Goal: Task Accomplishment & Management: Use online tool/utility

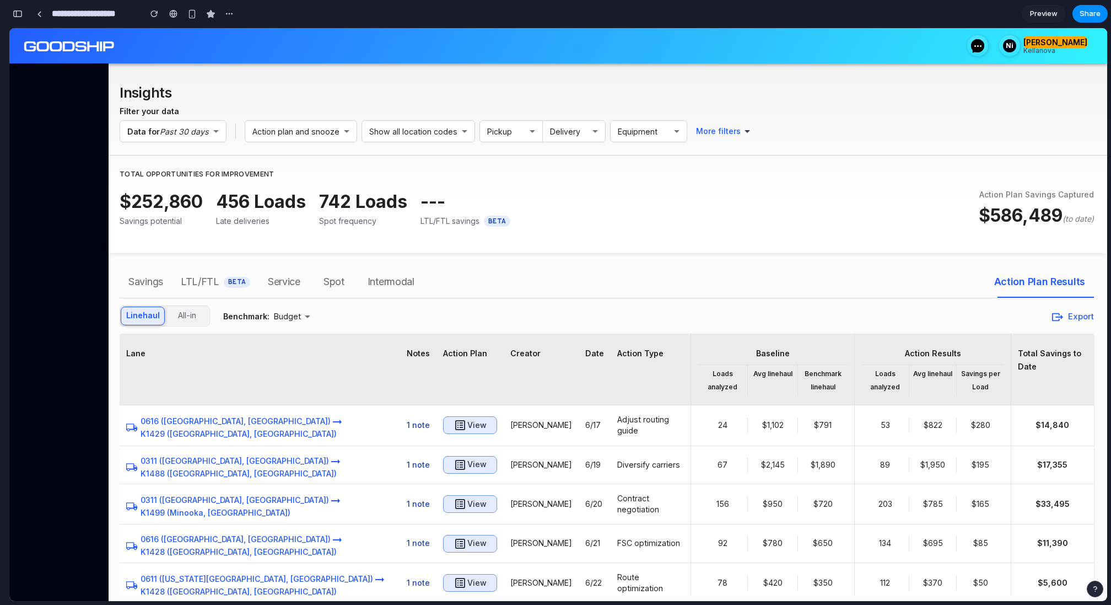
scroll to position [7650, 0]
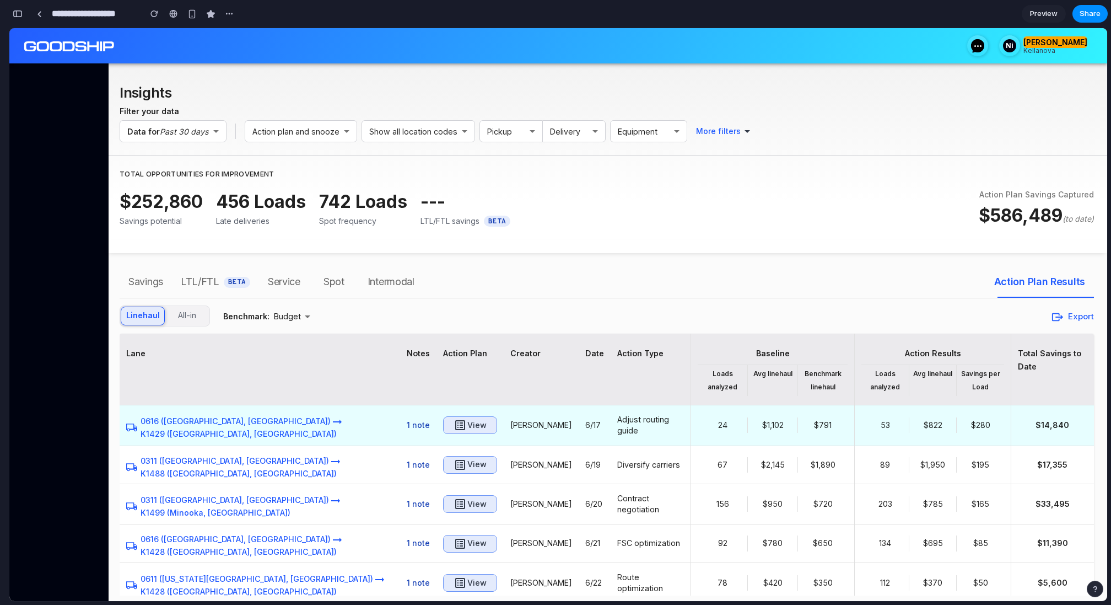
click at [467, 423] on h6 "View" at bounding box center [476, 425] width 19 height 14
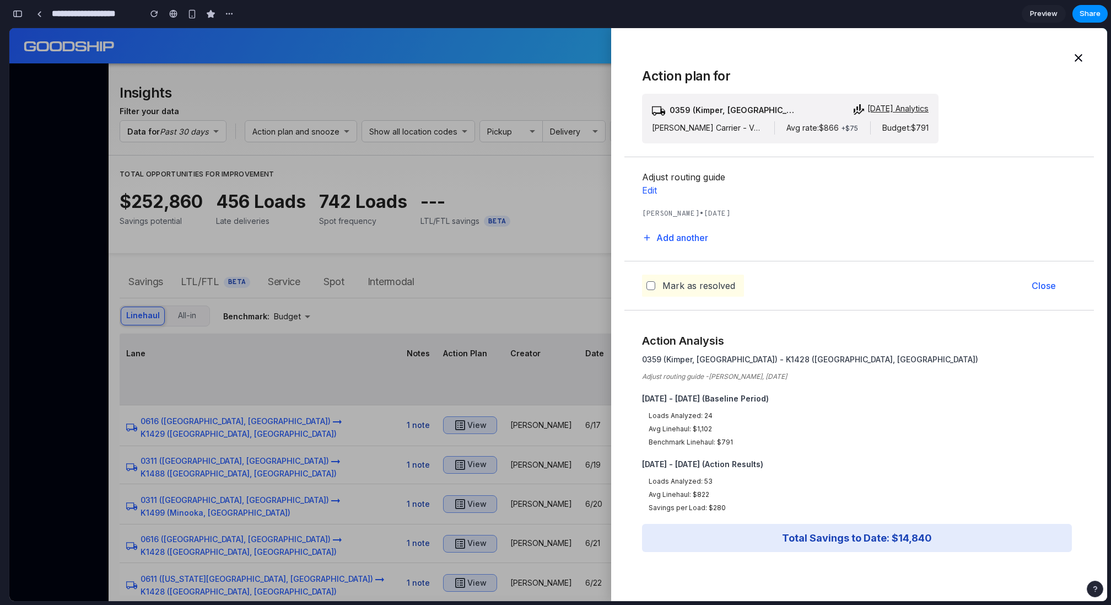
click at [410, 423] on div at bounding box center [558, 314] width 1098 height 573
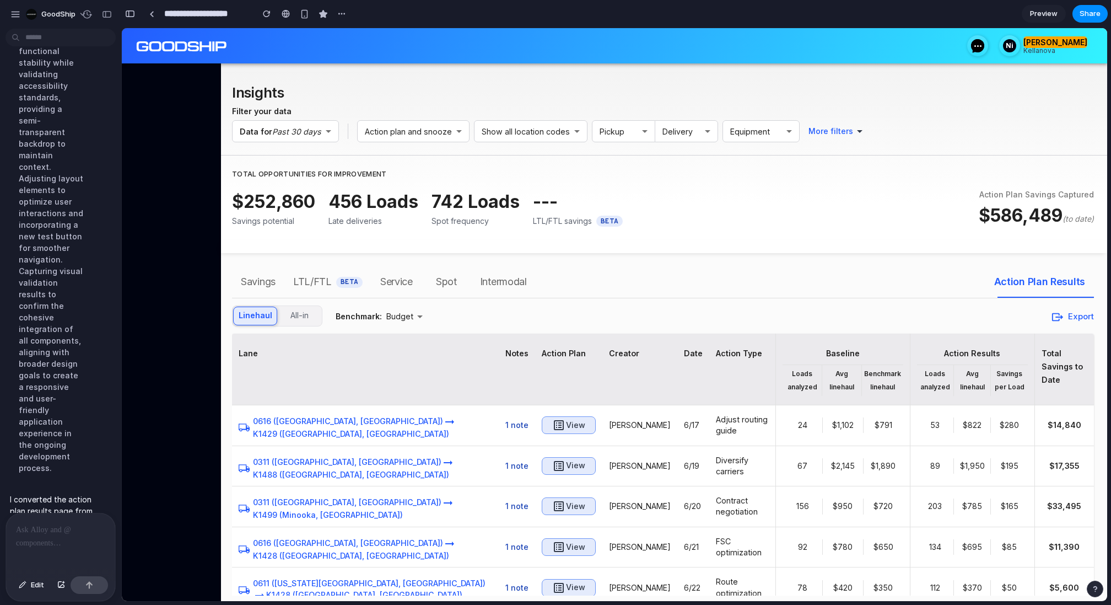
click at [33, 540] on div at bounding box center [60, 542] width 109 height 58
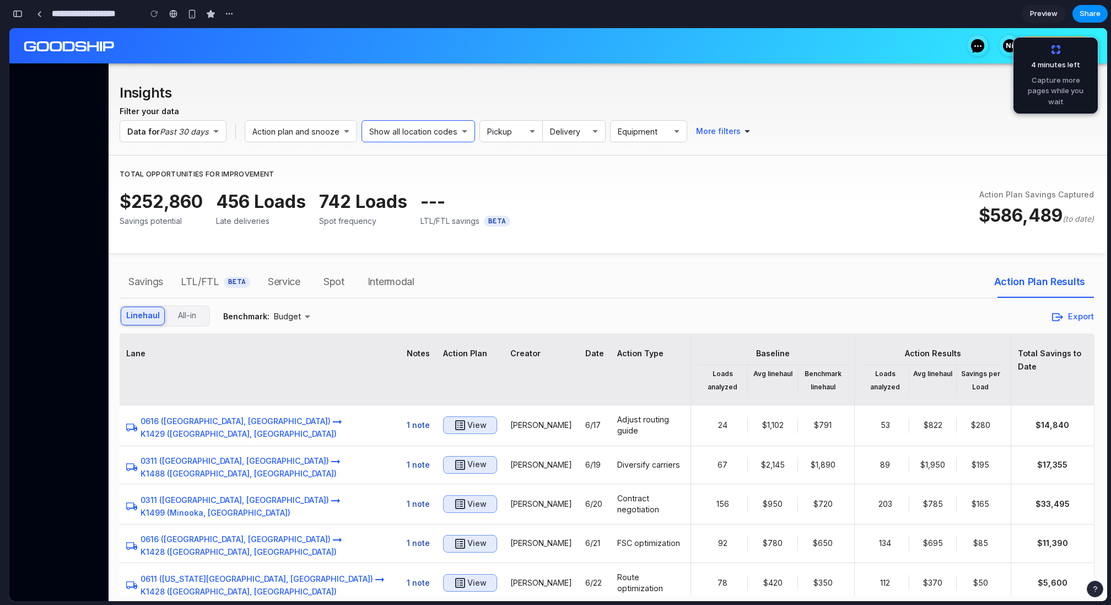
scroll to position [7609, 0]
click at [502, 128] on h6 "Pickup" at bounding box center [506, 131] width 38 height 13
click at [504, 100] on h2 "Insights" at bounding box center [461, 92] width 682 height 25
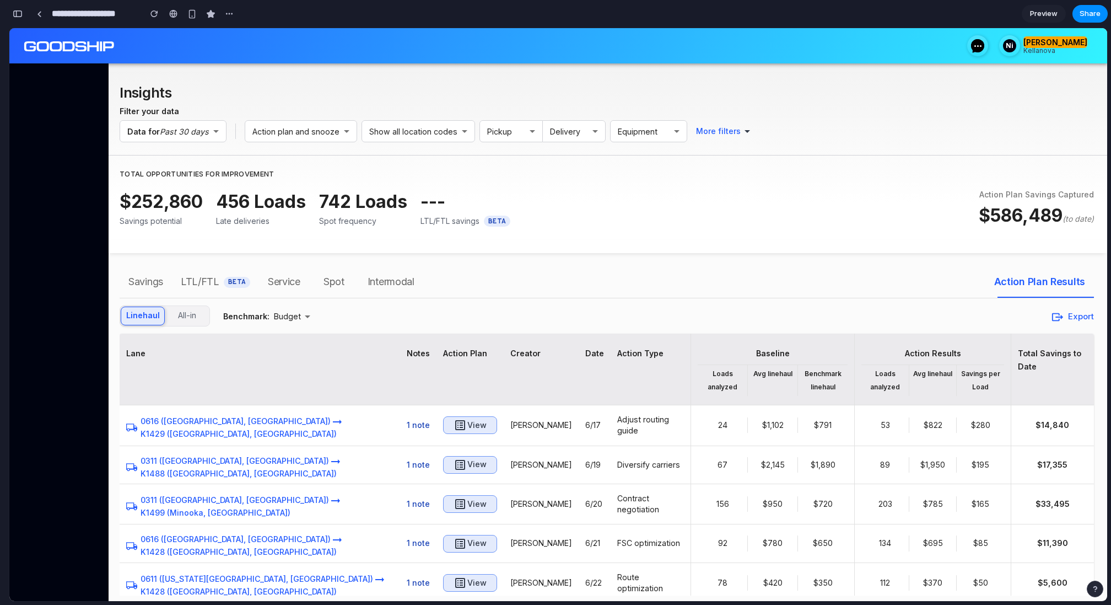
scroll to position [7614, 0]
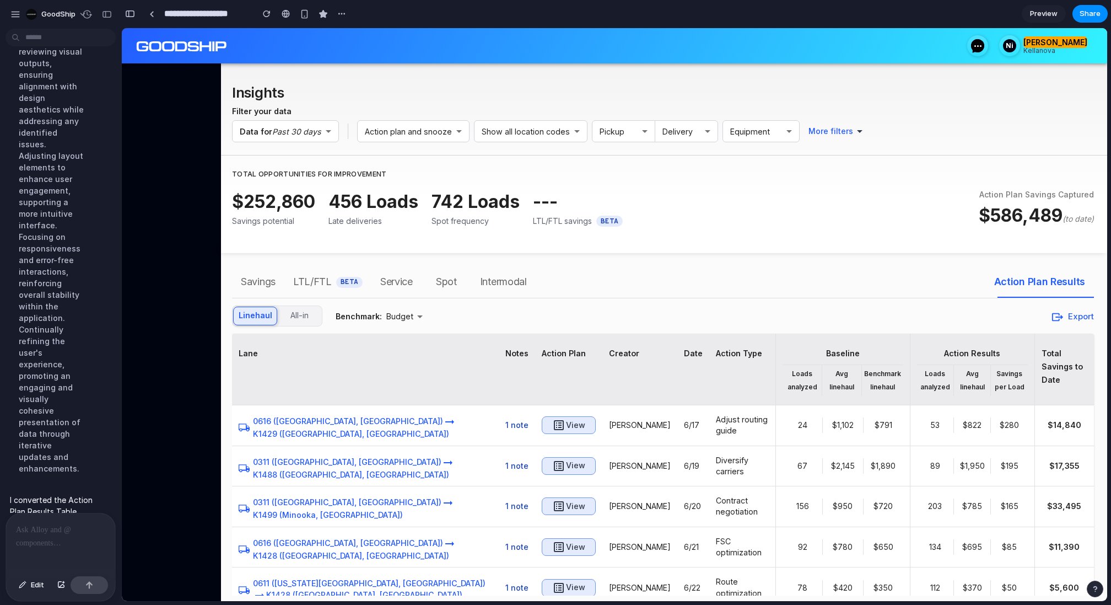
click at [51, 547] on div at bounding box center [60, 542] width 109 height 58
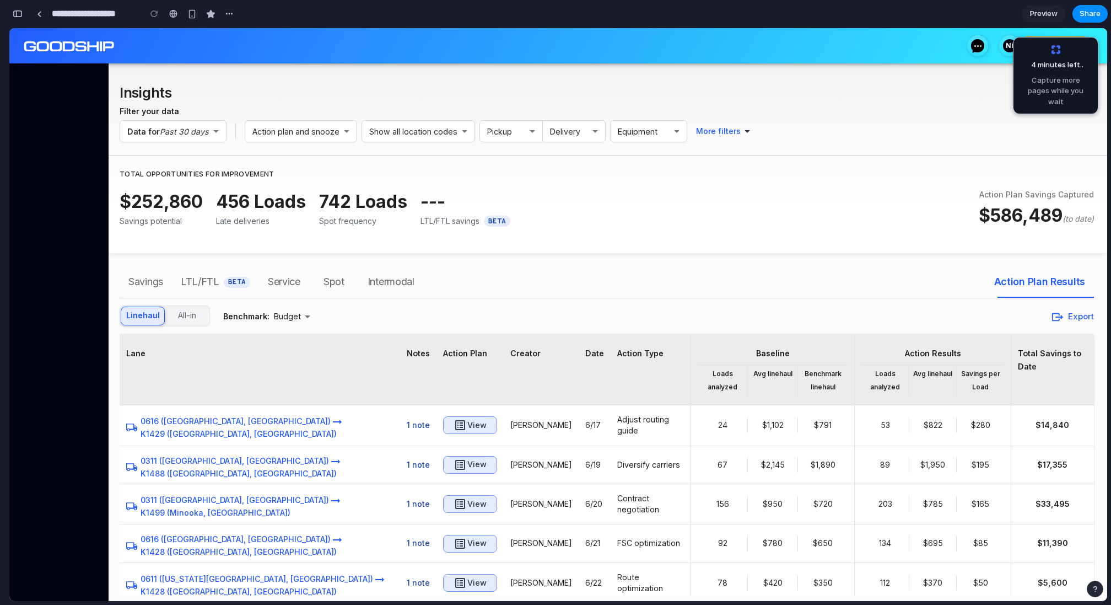
scroll to position [6300, 0]
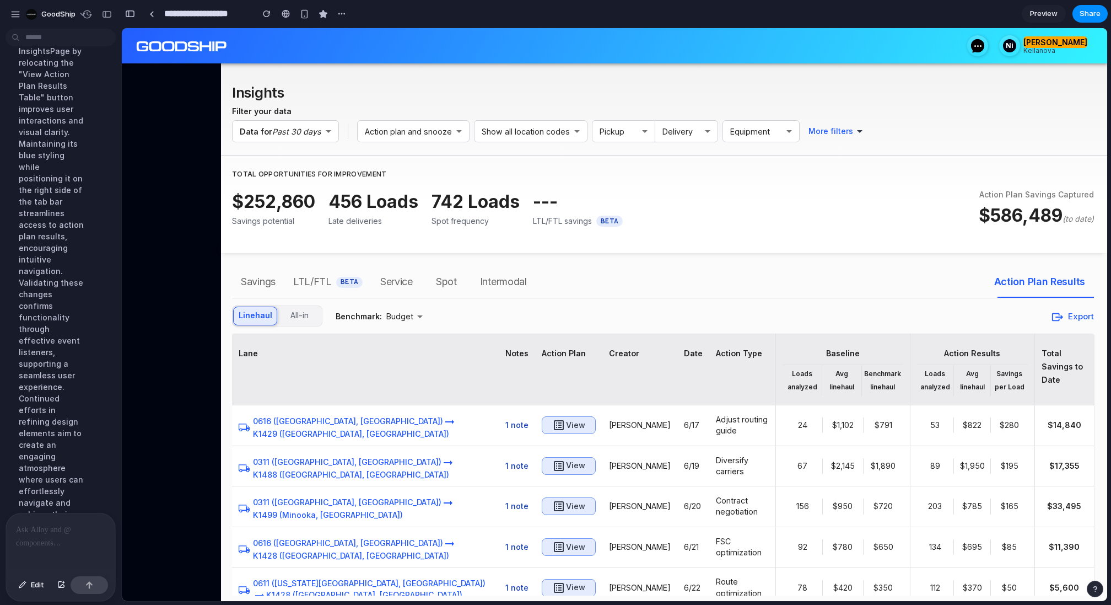
click at [40, 545] on div at bounding box center [60, 542] width 109 height 58
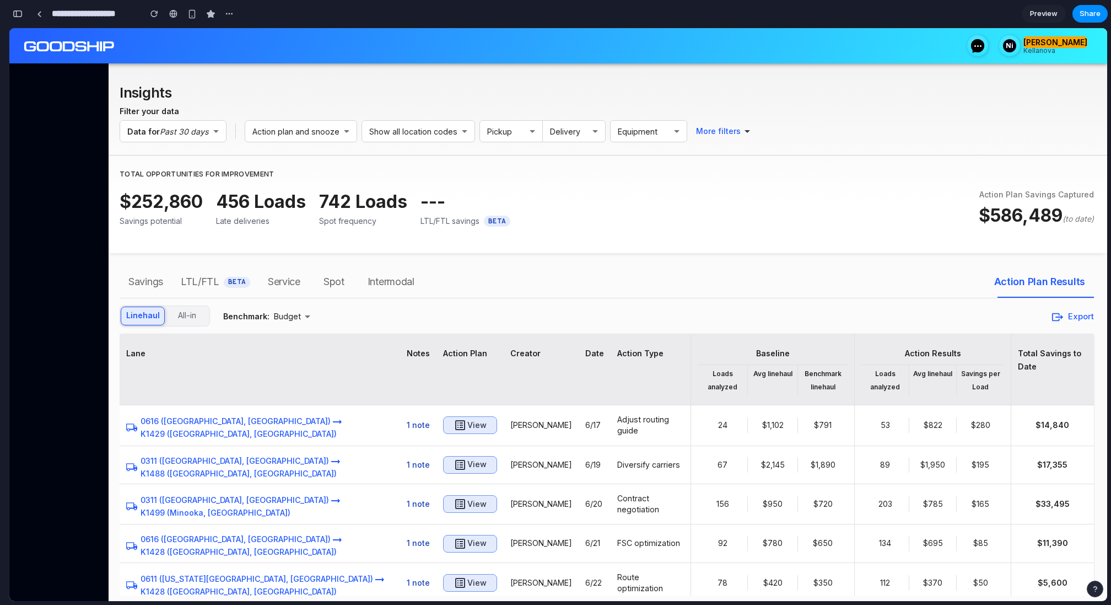
scroll to position [6219, 0]
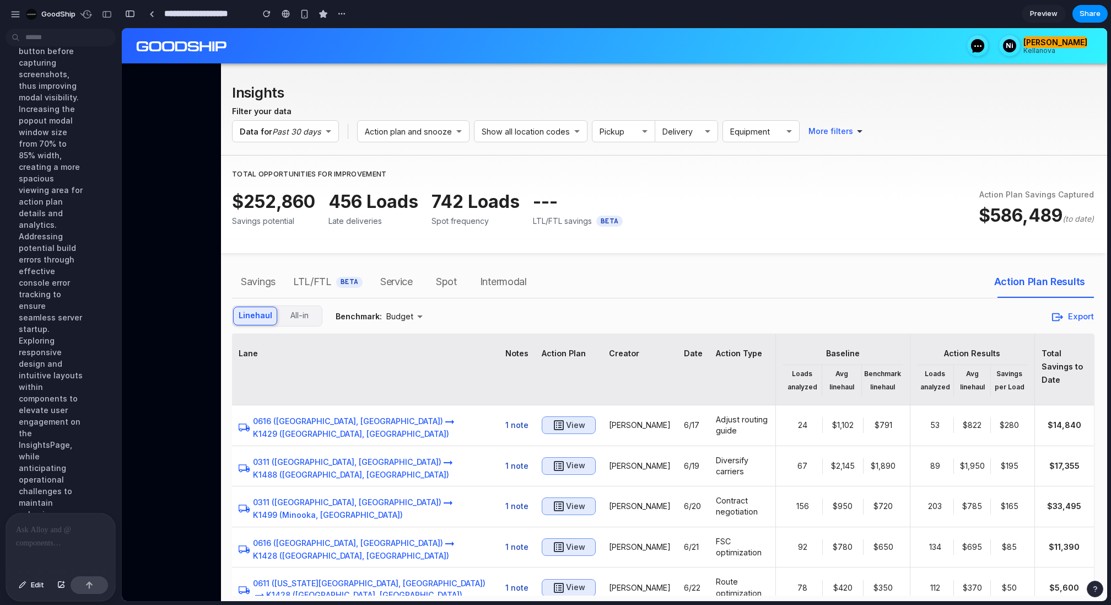
click at [43, 541] on div at bounding box center [60, 542] width 109 height 58
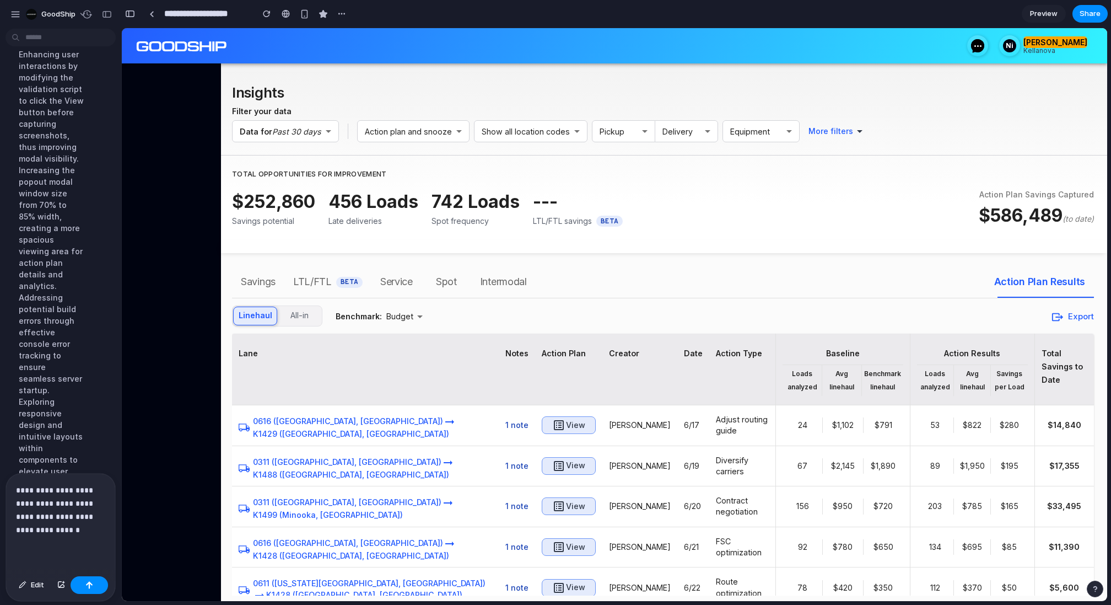
scroll to position [6259, 0]
click at [42, 529] on p "**********" at bounding box center [60, 509] width 89 height 53
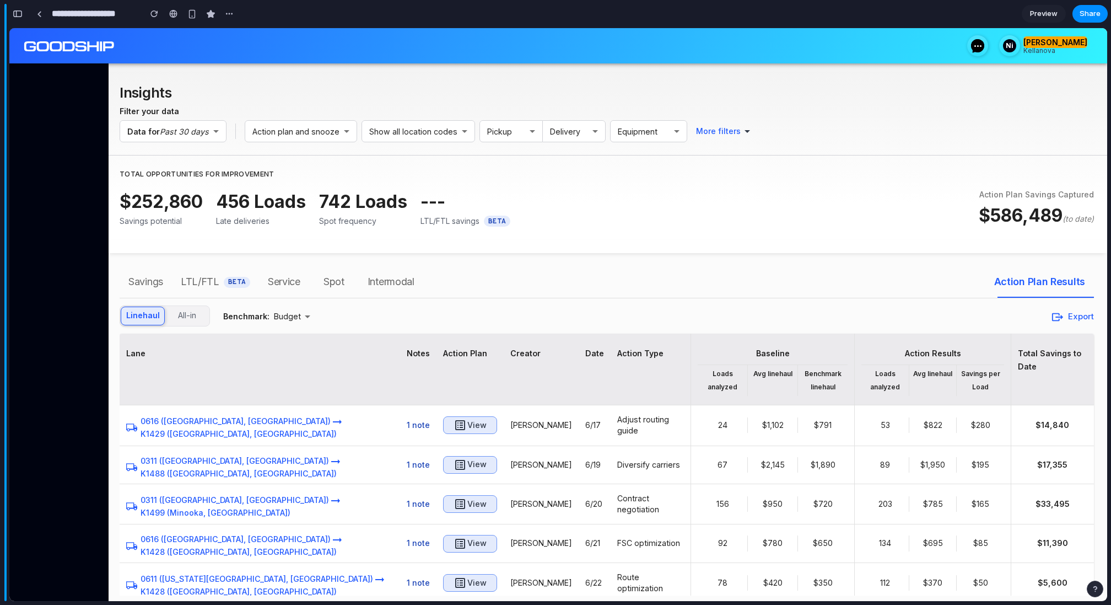
scroll to position [6254, 0]
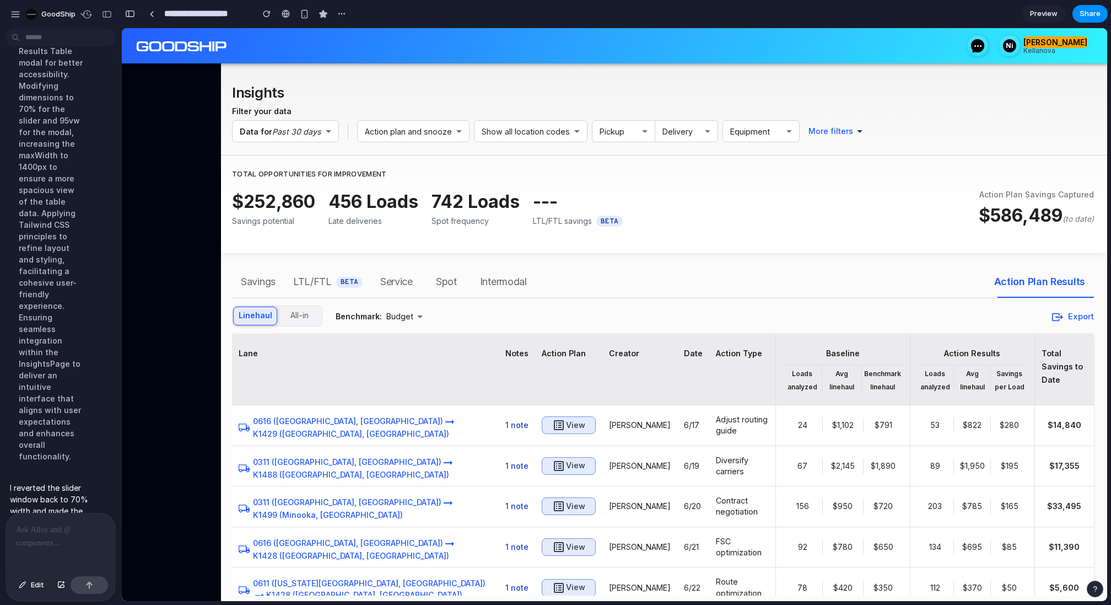
click at [37, 541] on div at bounding box center [60, 542] width 109 height 58
click at [40, 536] on div at bounding box center [60, 542] width 109 height 58
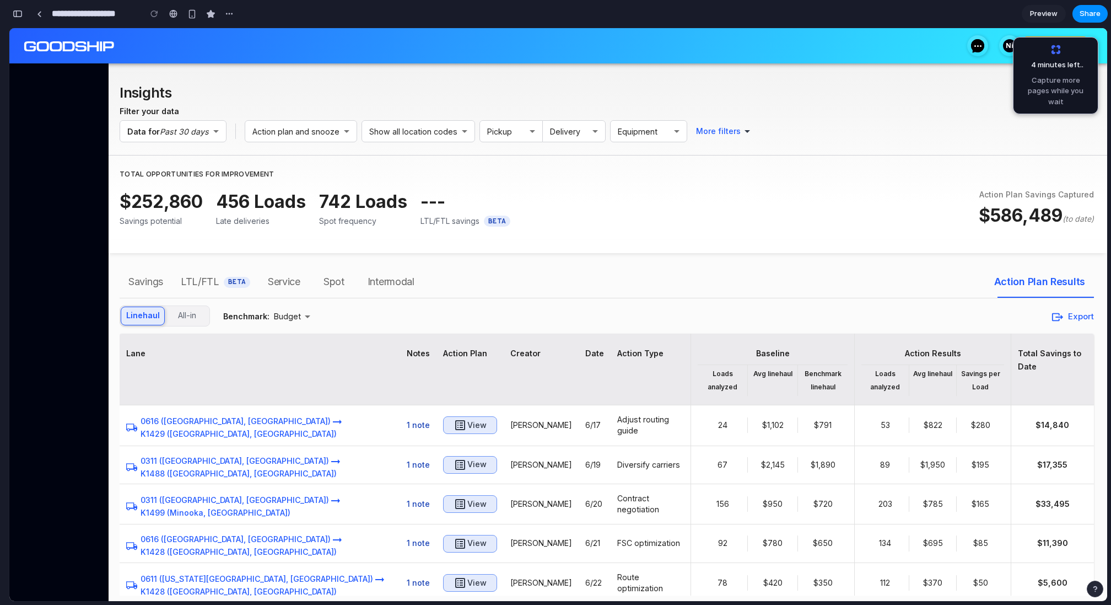
scroll to position [6497, 0]
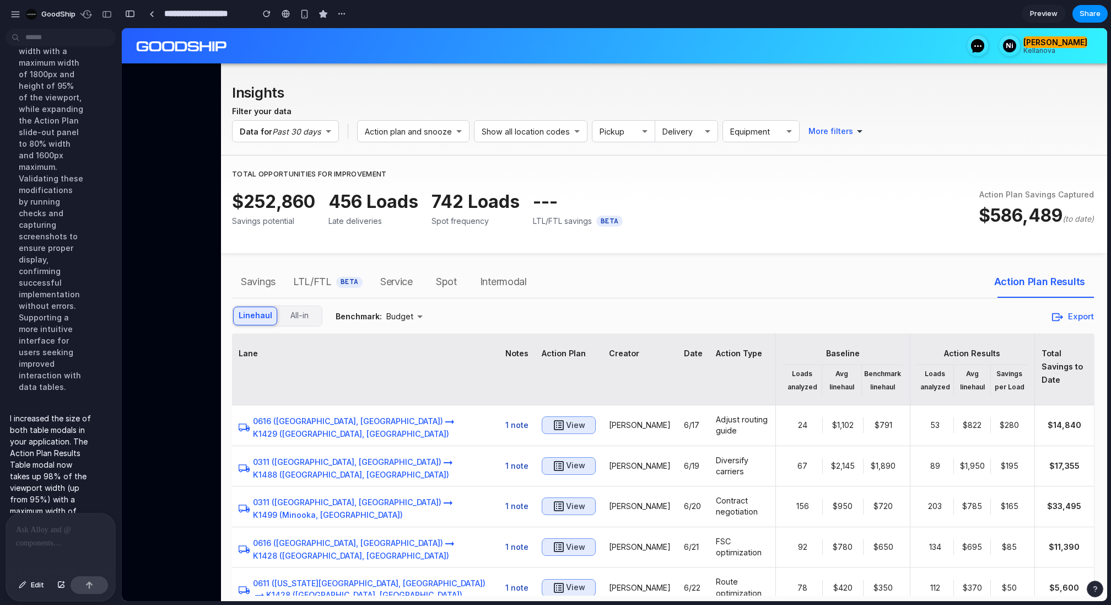
click at [28, 531] on p at bounding box center [60, 529] width 89 height 13
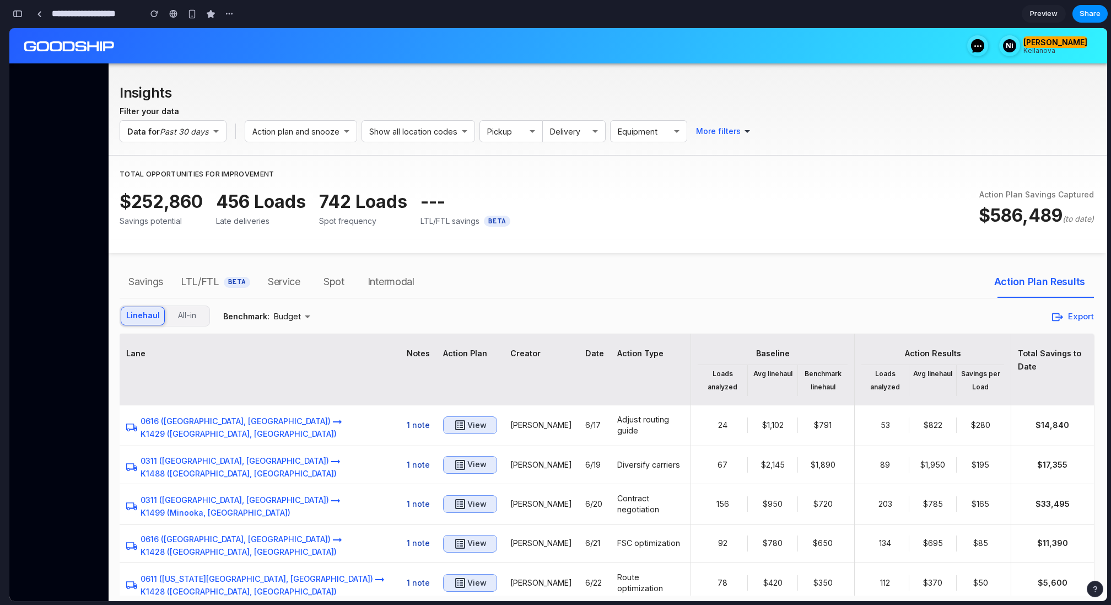
scroll to position [6597, 0]
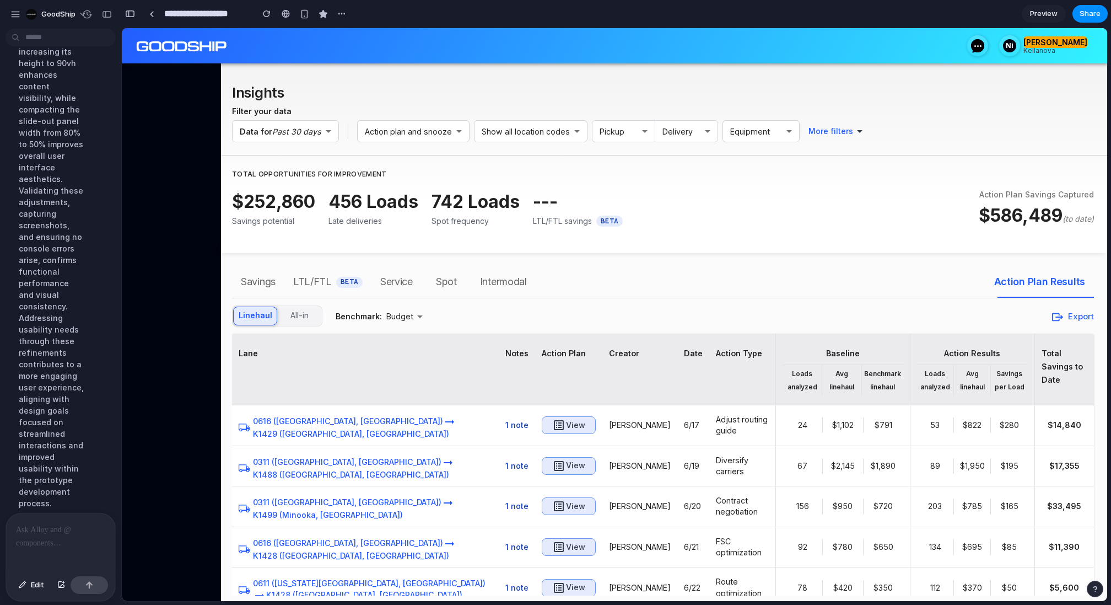
click at [46, 535] on p at bounding box center [60, 529] width 89 height 13
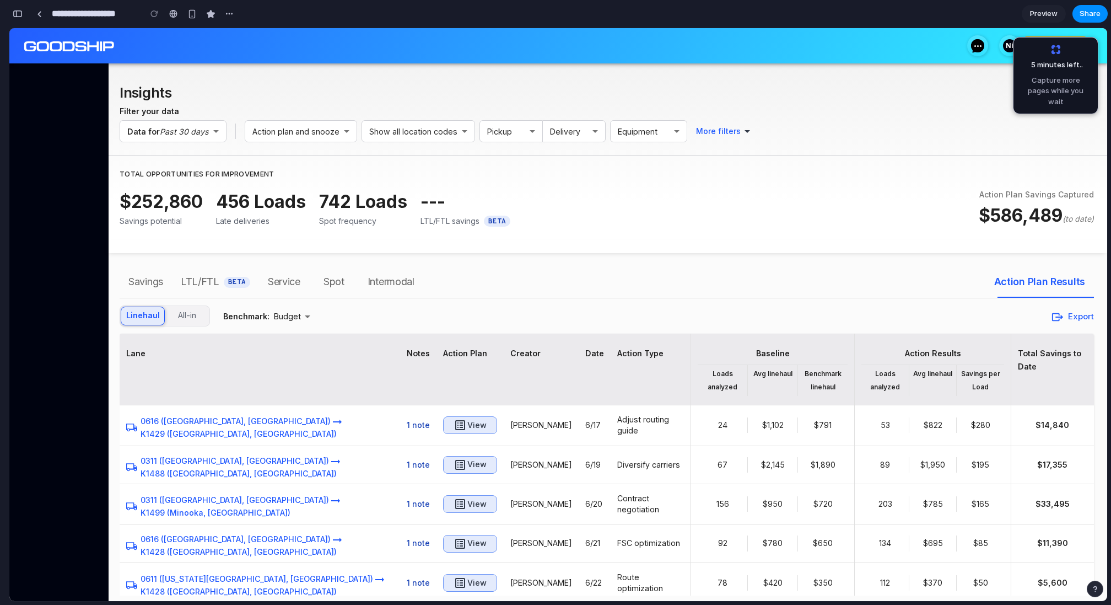
scroll to position [6528, 0]
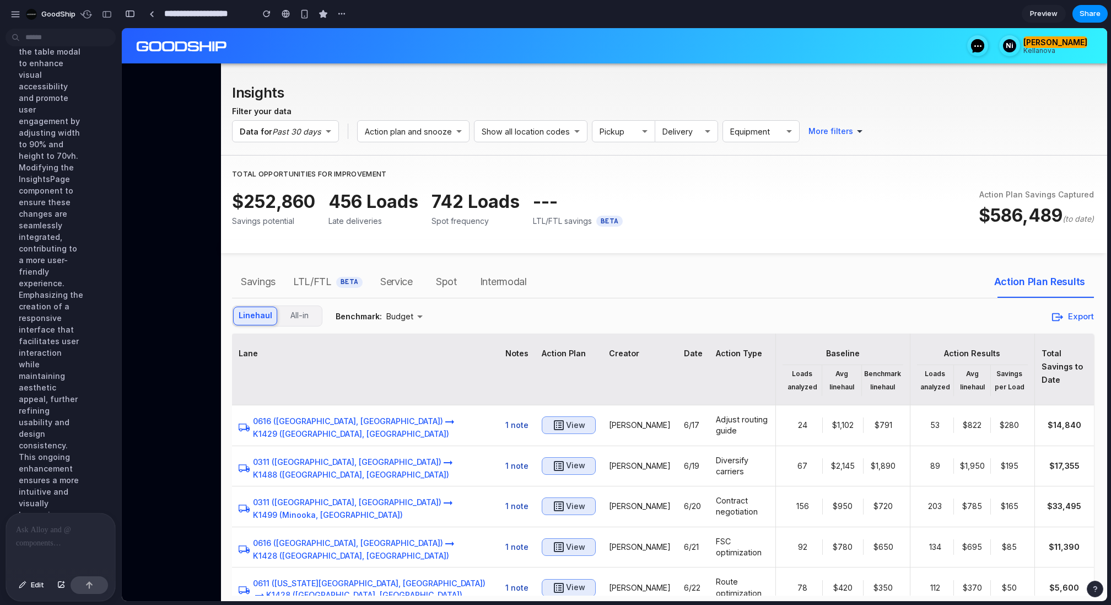
click at [44, 544] on div at bounding box center [60, 542] width 109 height 58
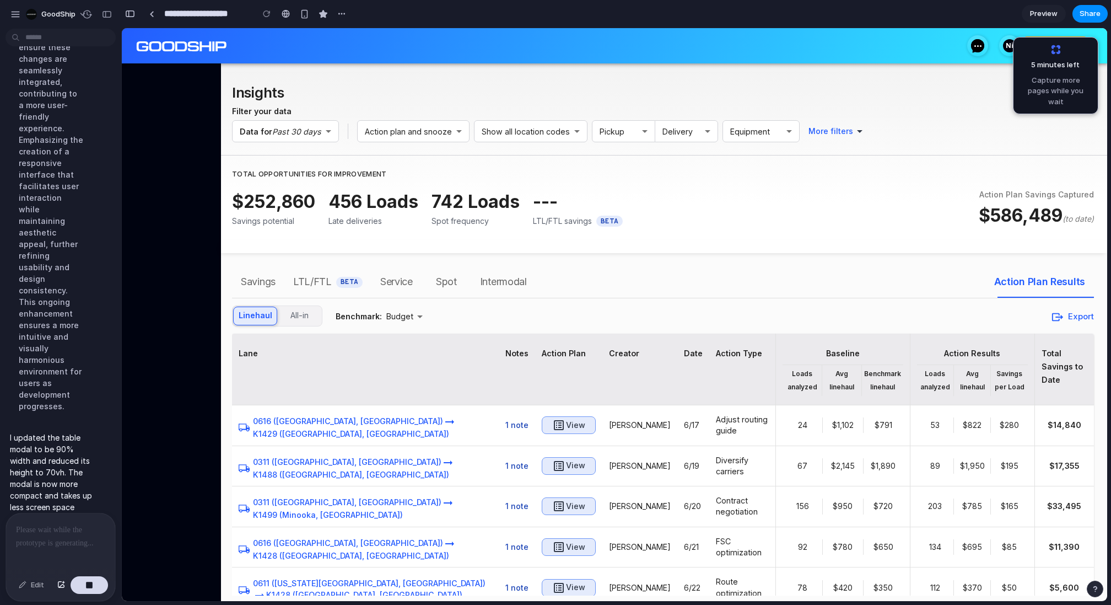
scroll to position [6576, 0]
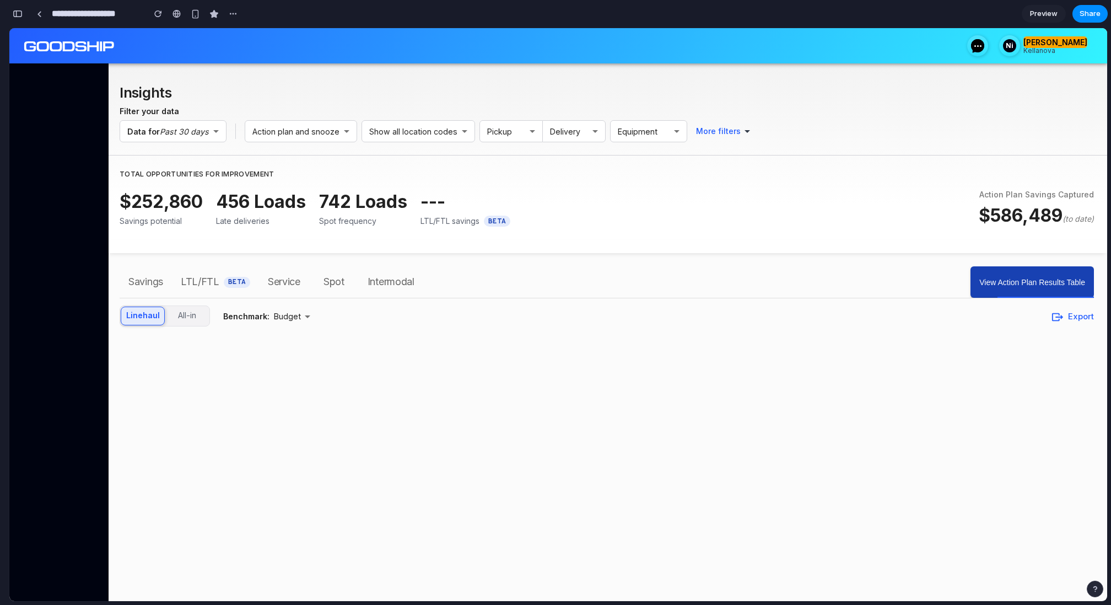
scroll to position [6065, 0]
click at [1041, 286] on button "View Action Plan Results Table" at bounding box center [1032, 281] width 123 height 31
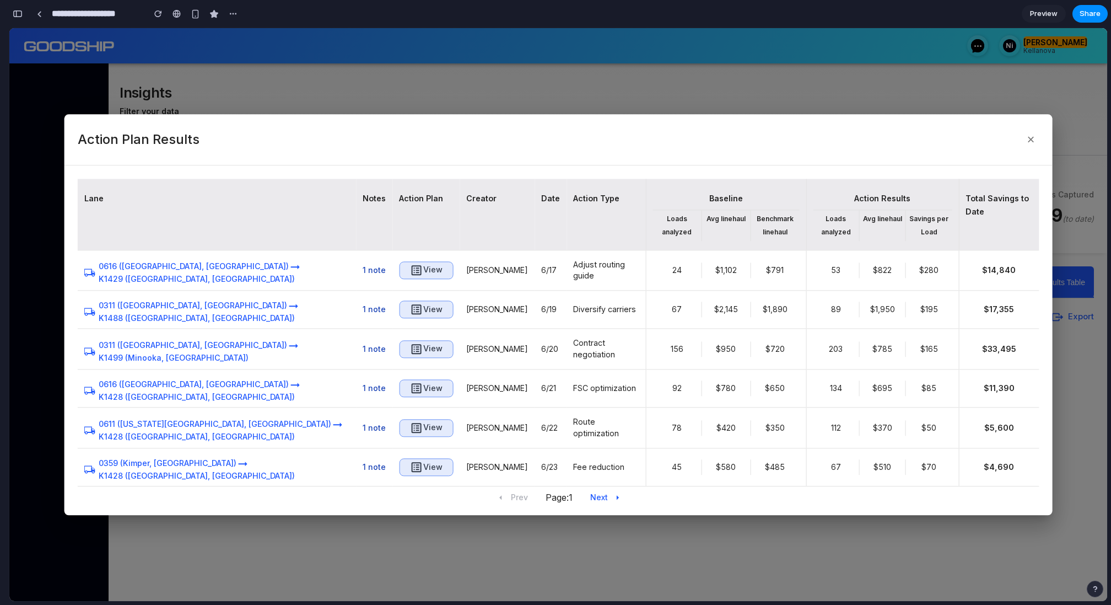
click at [521, 64] on div at bounding box center [558, 314] width 1098 height 573
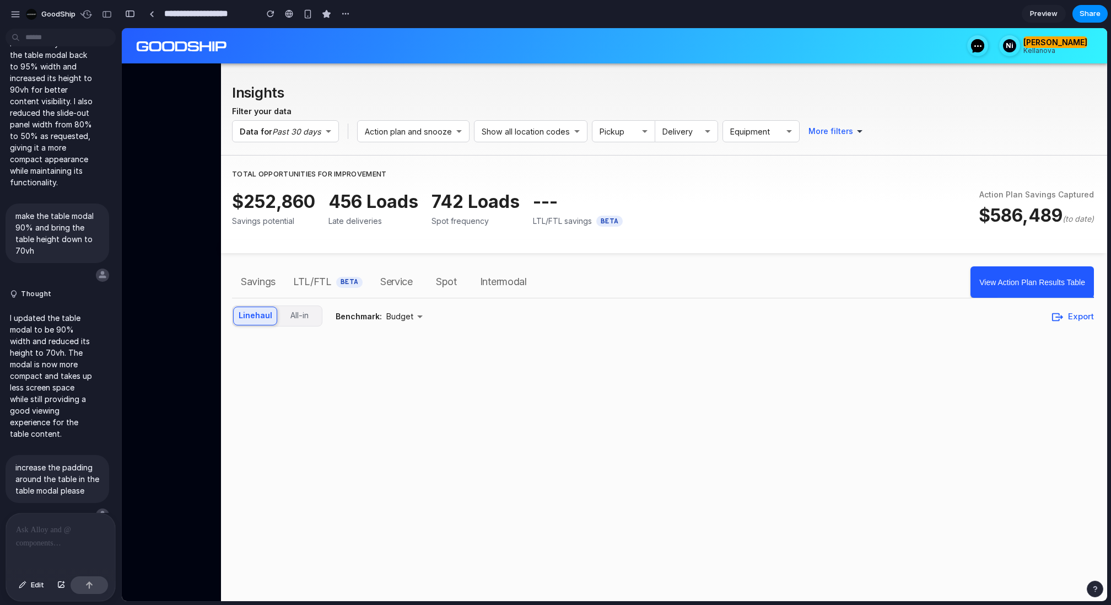
scroll to position [0, 0]
click at [41, 546] on div at bounding box center [60, 542] width 109 height 58
click at [27, 531] on p "**********" at bounding box center [60, 517] width 89 height 40
click at [66, 504] on p "**********" at bounding box center [60, 496] width 89 height 79
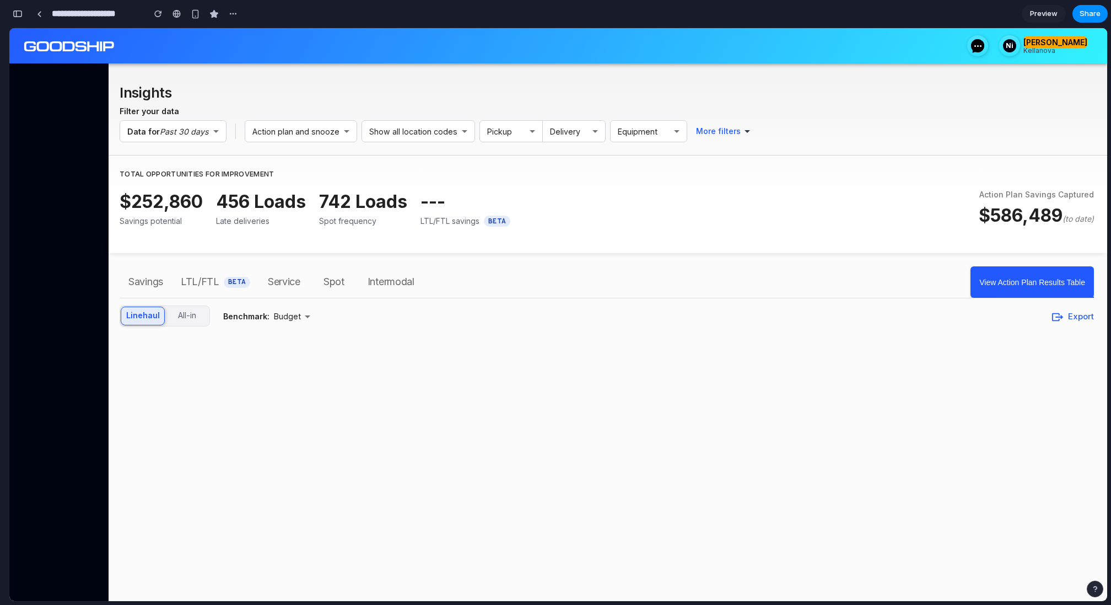
click at [18, 15] on div "button" at bounding box center [18, 14] width 10 height 8
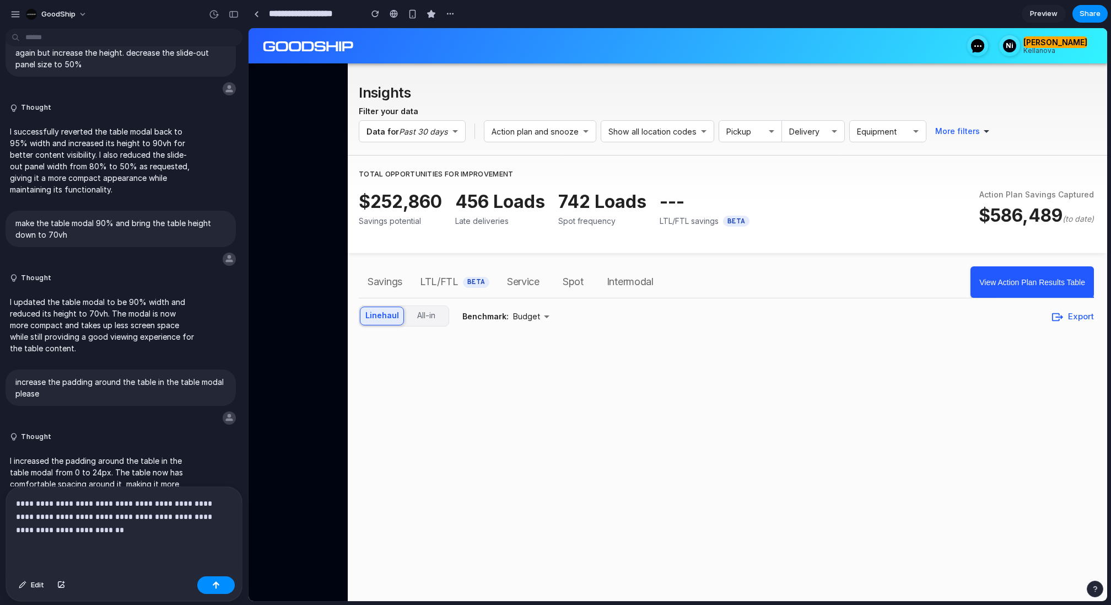
click at [108, 519] on p "**********" at bounding box center [124, 517] width 216 height 40
